Goal: Task Accomplishment & Management: Use online tool/utility

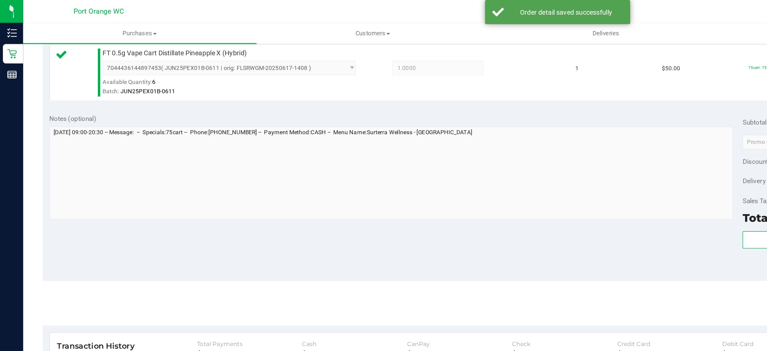
scroll to position [194, 0]
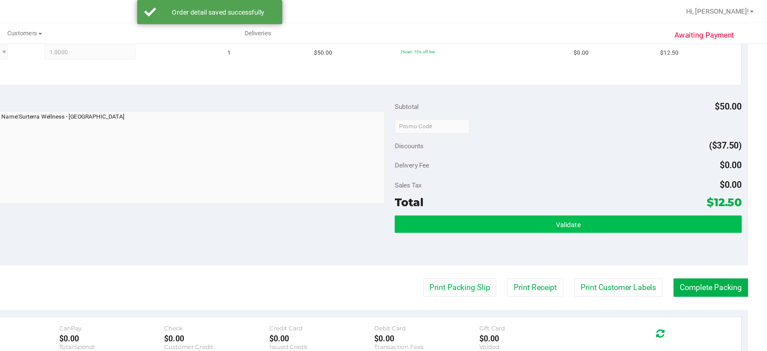
click at [615, 148] on button "Validate" at bounding box center [630, 154] width 238 height 12
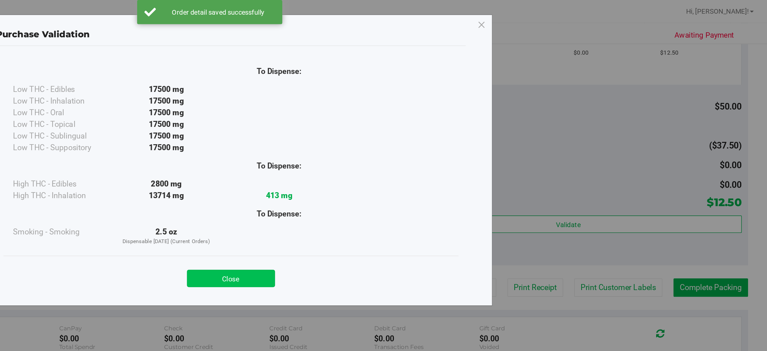
click at [404, 193] on button "Close" at bounding box center [398, 191] width 61 height 12
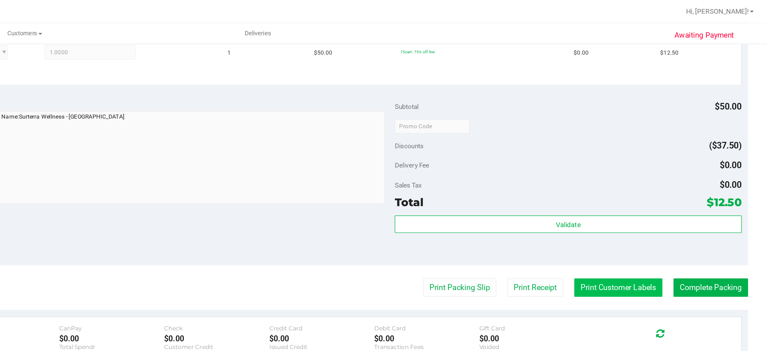
click at [654, 199] on button "Print Customer Labels" at bounding box center [664, 197] width 61 height 13
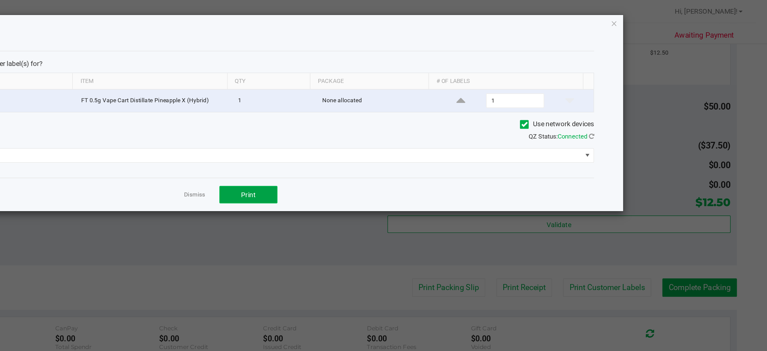
click at [421, 134] on button "Print" at bounding box center [410, 134] width 40 height 12
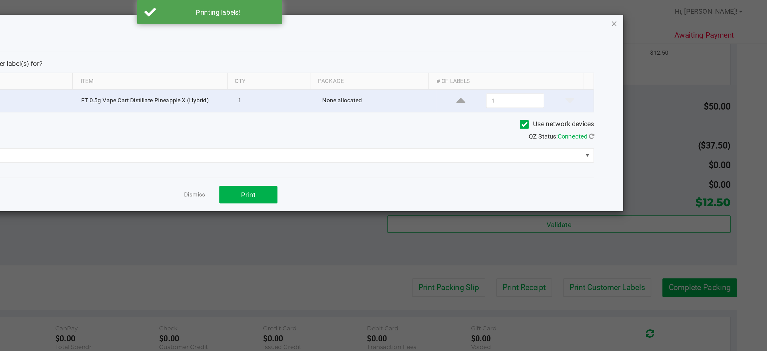
click at [661, 15] on icon "button" at bounding box center [661, 16] width 5 height 8
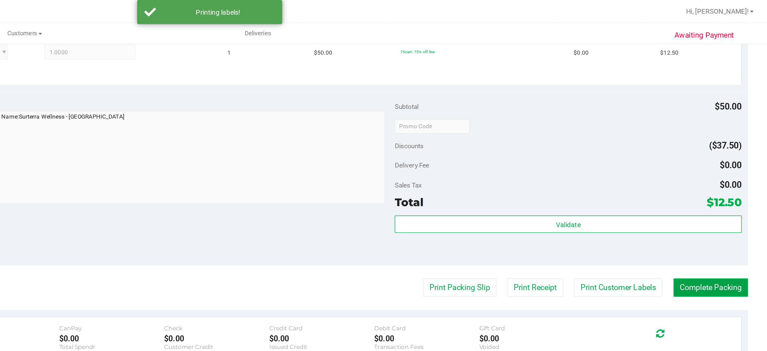
click at [719, 194] on button "Complete Packing" at bounding box center [727, 197] width 51 height 13
